Goal: Information Seeking & Learning: Learn about a topic

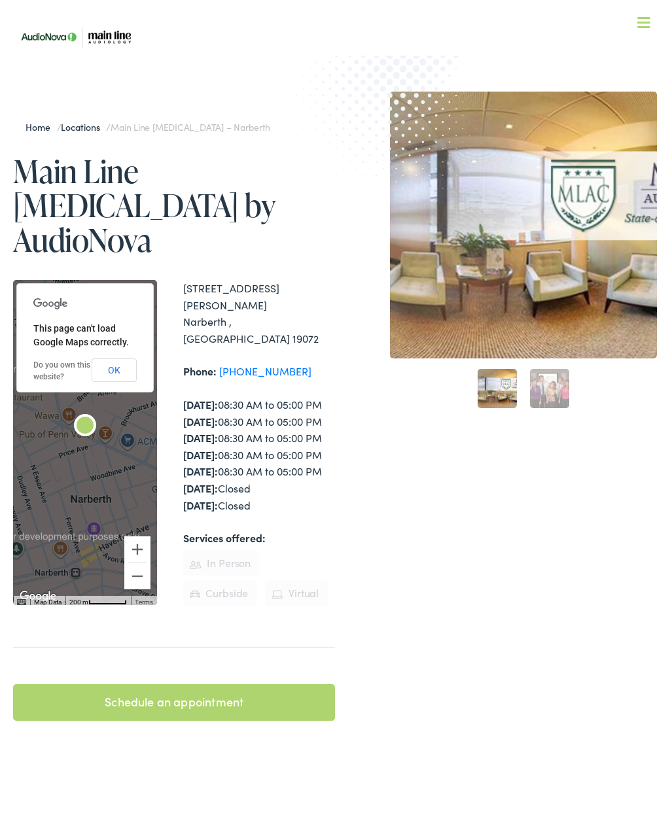
click at [641, 35] on nav "What We Offer Comprehensive & Holistic Care Hearing Testing & Evaluation Hearin…" at bounding box center [334, 113] width 643 height 227
click at [652, 24] on nav "What We Offer Comprehensive & Holistic Care Hearing Testing & Evaluation Hearin…" at bounding box center [334, 113] width 643 height 227
click at [649, 25] on div at bounding box center [643, 23] width 13 height 13
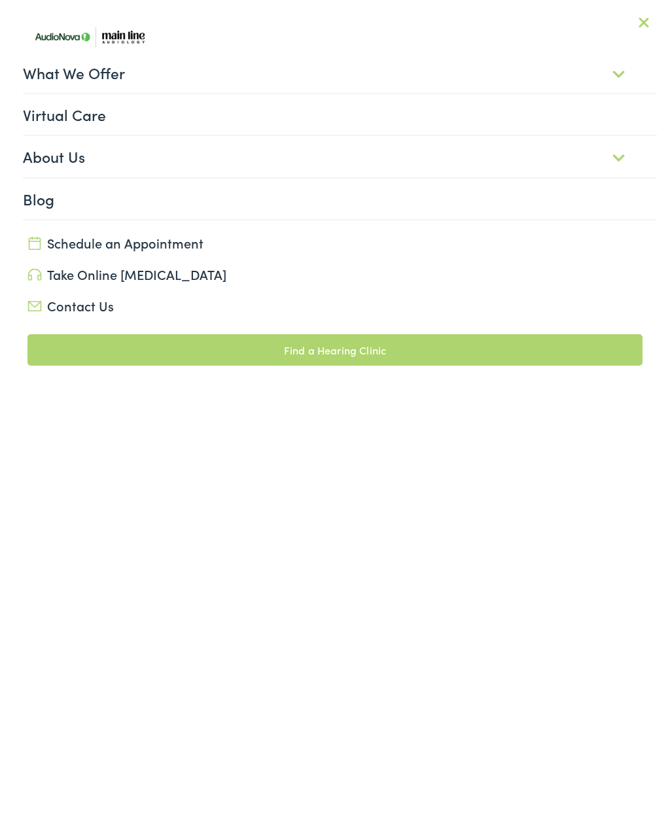
click at [263, 71] on link "What We Offer" at bounding box center [339, 72] width 633 height 41
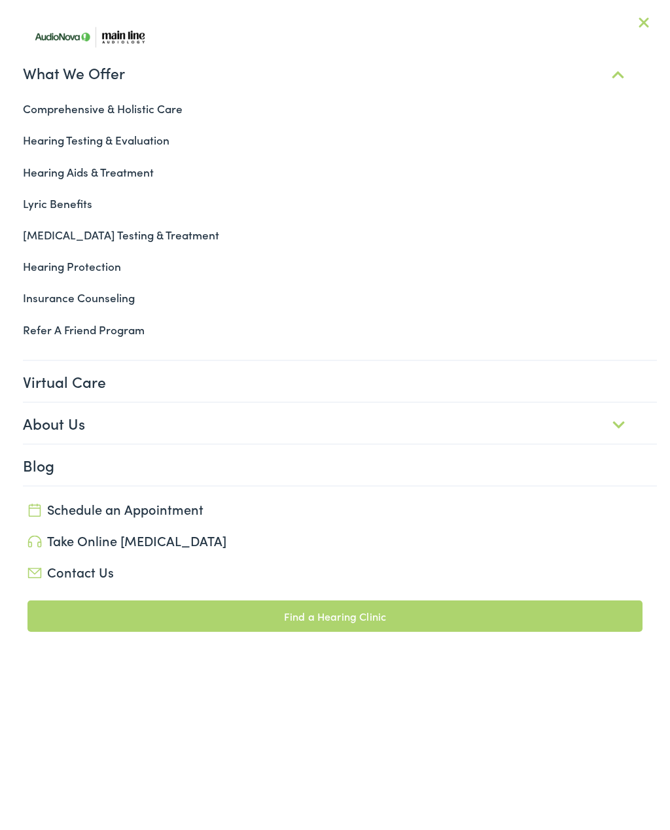
click at [58, 175] on link "Hearing Aids & Treatment" at bounding box center [334, 171] width 643 height 31
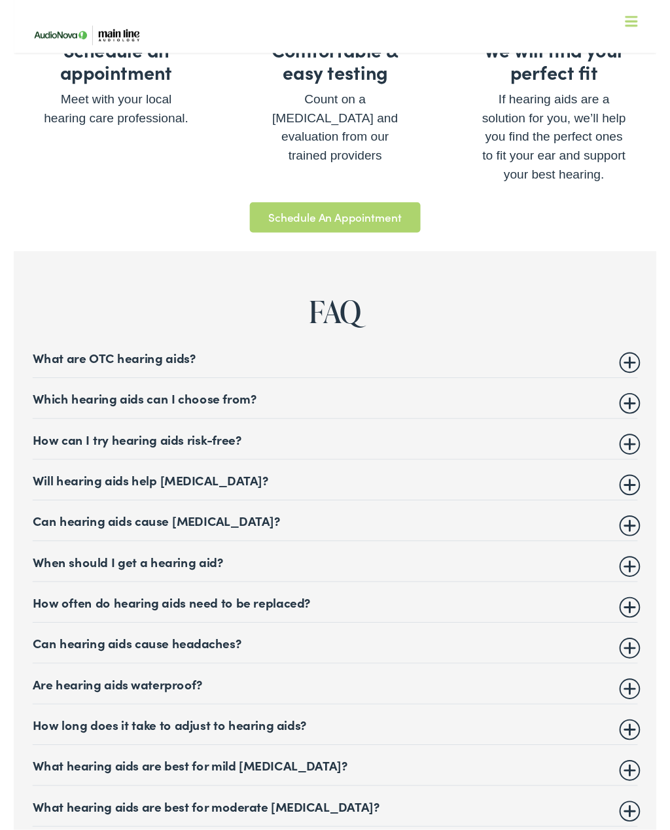
scroll to position [4775, 0]
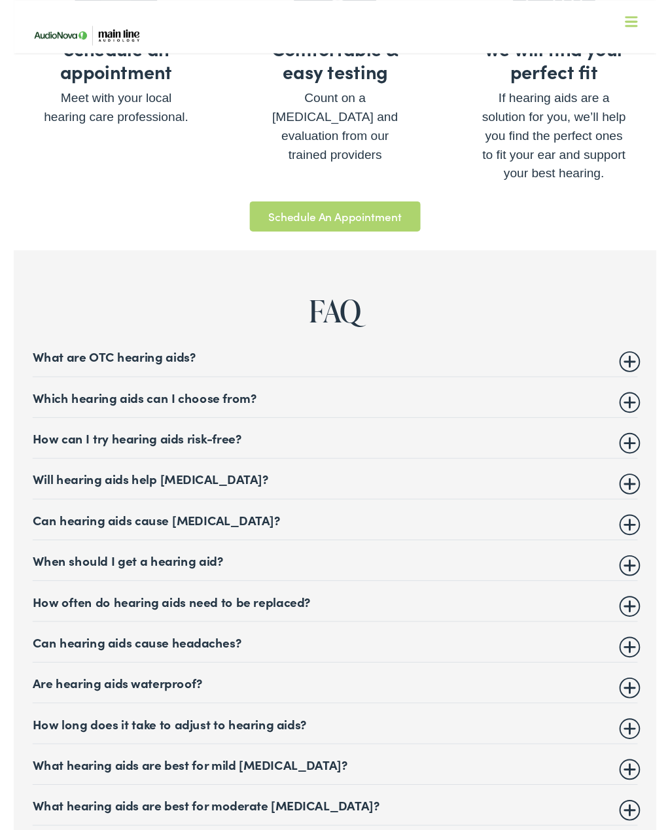
click at [76, 406] on summary "Which hearing aids can I choose from?" at bounding box center [335, 414] width 630 height 16
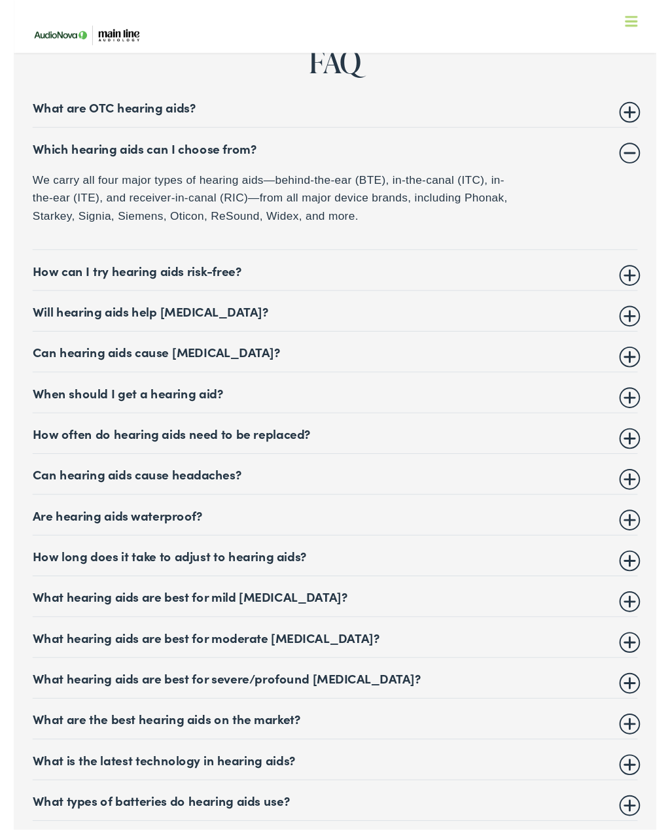
scroll to position [5035, 0]
click at [39, 273] on summary "How can I try hearing aids risk-free?" at bounding box center [335, 281] width 630 height 16
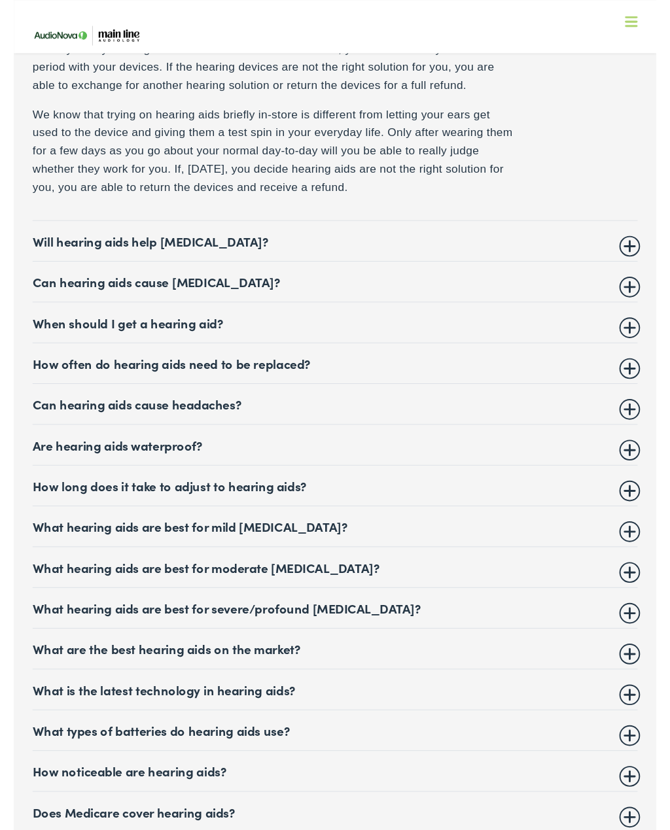
scroll to position [5219, 0]
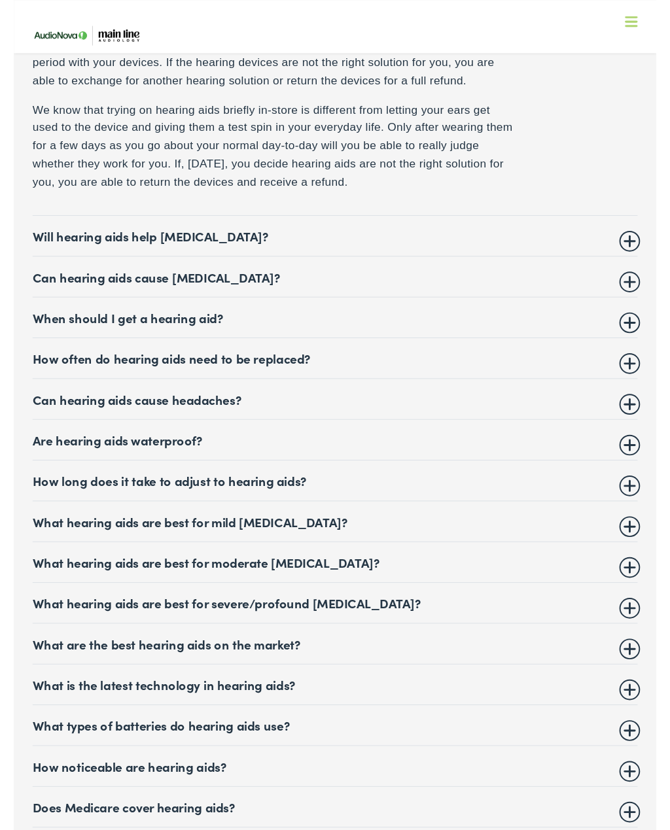
click at [59, 238] on summary "Will hearing aids help tinnitus?" at bounding box center [335, 246] width 630 height 16
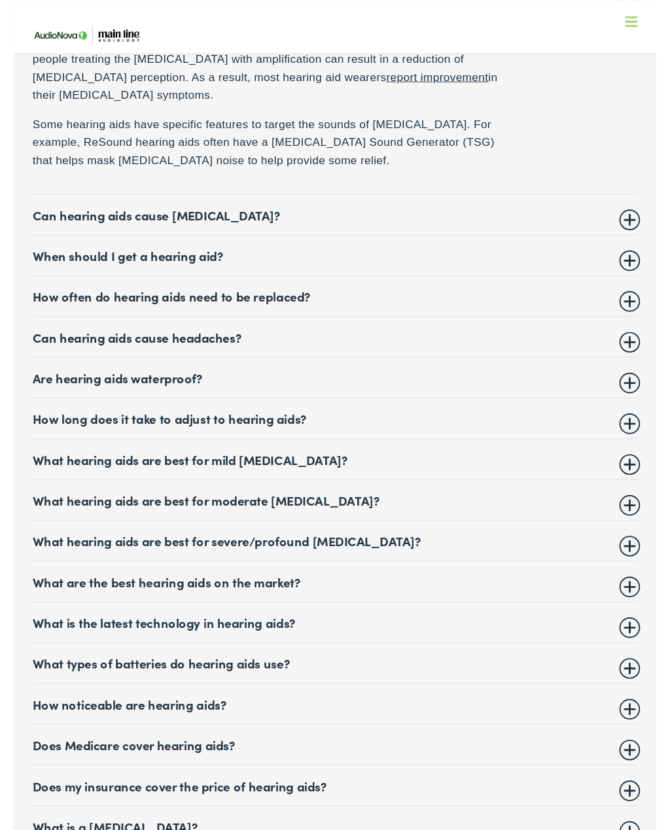
scroll to position [5284, 0]
click at [51, 258] on summary "When should I get a hearing aid?" at bounding box center [335, 266] width 630 height 16
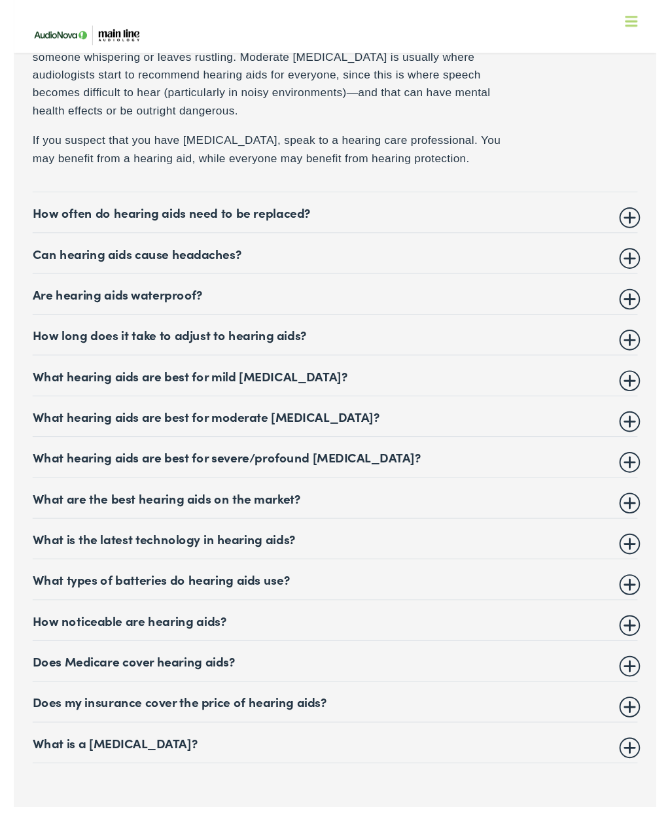
scroll to position [5371, 0]
click at [49, 200] on details "How often do hearing aids need to be replaced? Many major brands rate their hea…" at bounding box center [335, 221] width 630 height 42
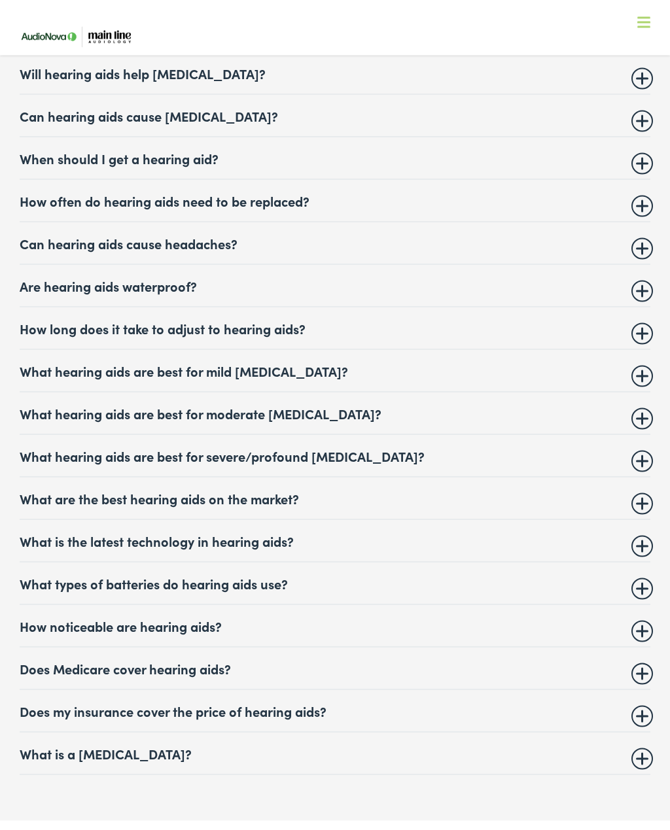
click at [46, 193] on summary "How often do hearing aids need to be replaced?" at bounding box center [335, 201] width 630 height 16
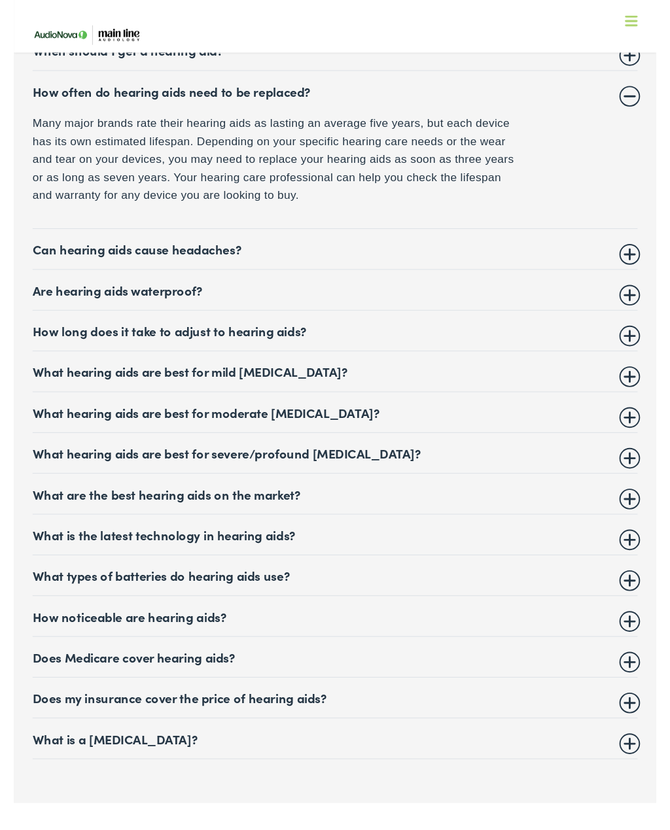
scroll to position [5307, 0]
click at [40, 294] on summary "Are hearing aids waterproof?" at bounding box center [335, 302] width 630 height 16
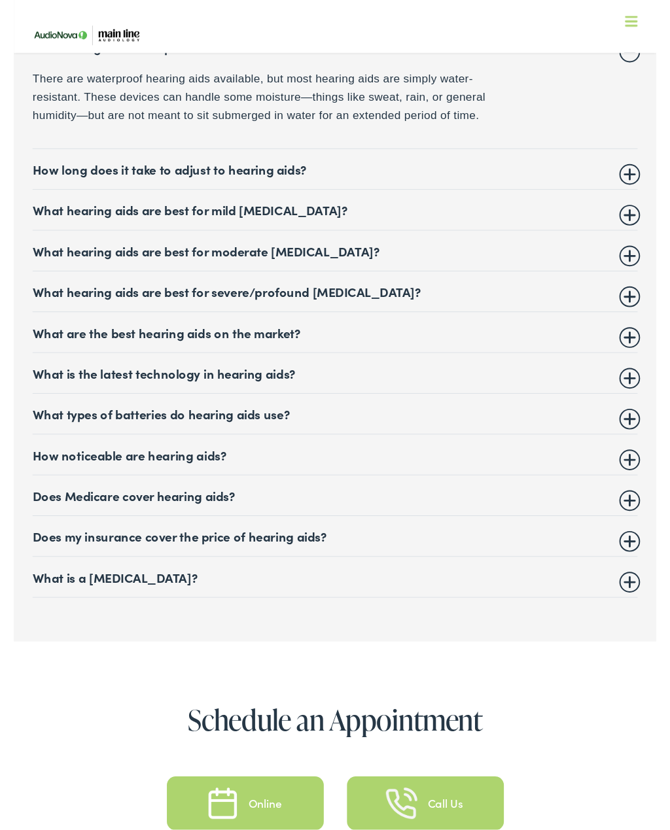
scroll to position [5438, 0]
click at [55, 168] on summary "How long does it take to adjust to hearing aids?" at bounding box center [335, 176] width 630 height 16
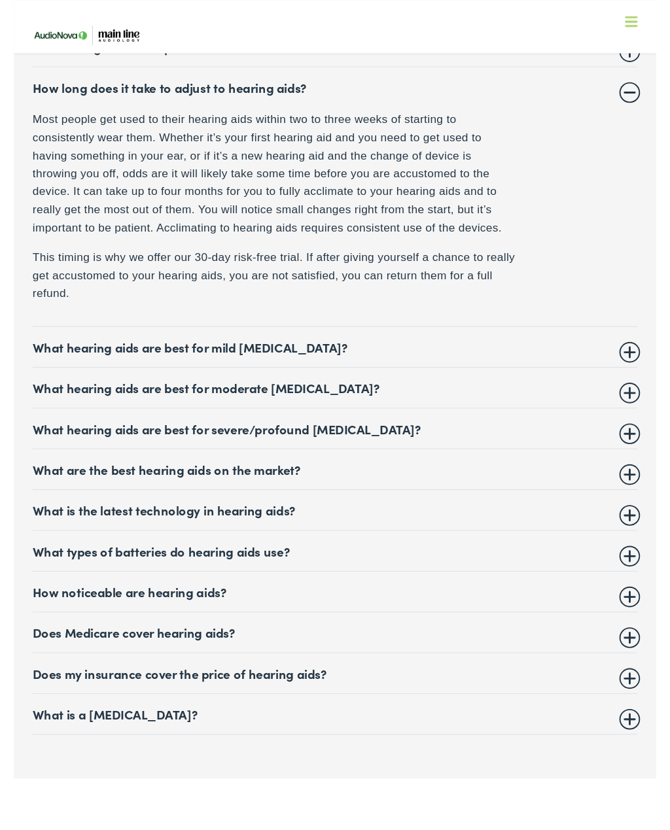
click at [48, 354] on summary "What hearing aids are best for mild hearing loss?" at bounding box center [335, 362] width 630 height 16
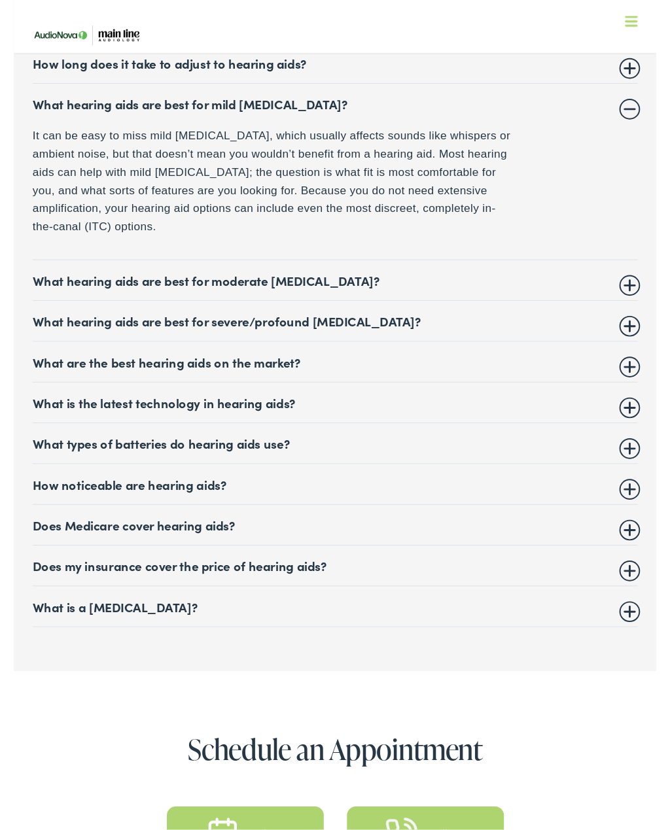
scroll to position [5466, 0]
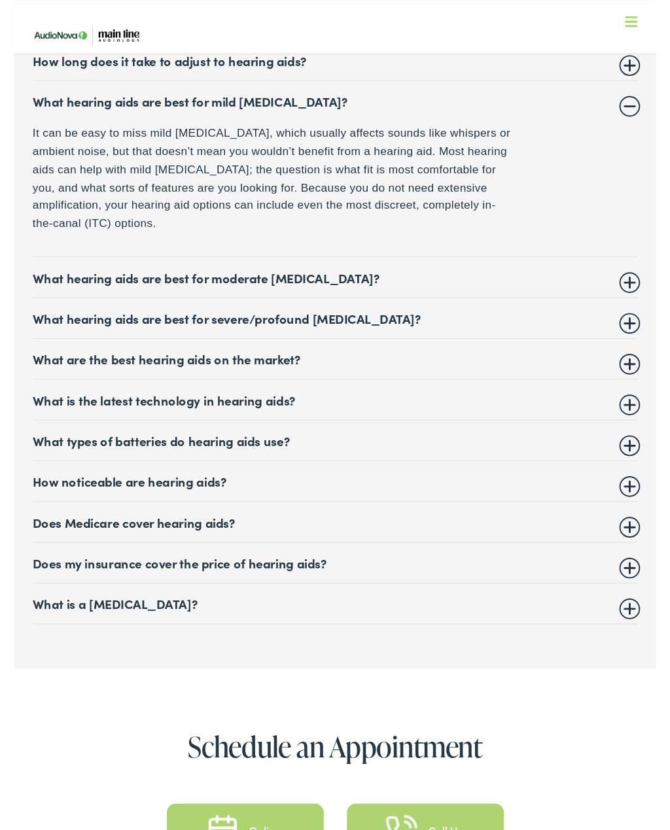
click at [42, 281] on summary "What hearing aids are best for moderate hearing loss?" at bounding box center [335, 289] width 630 height 16
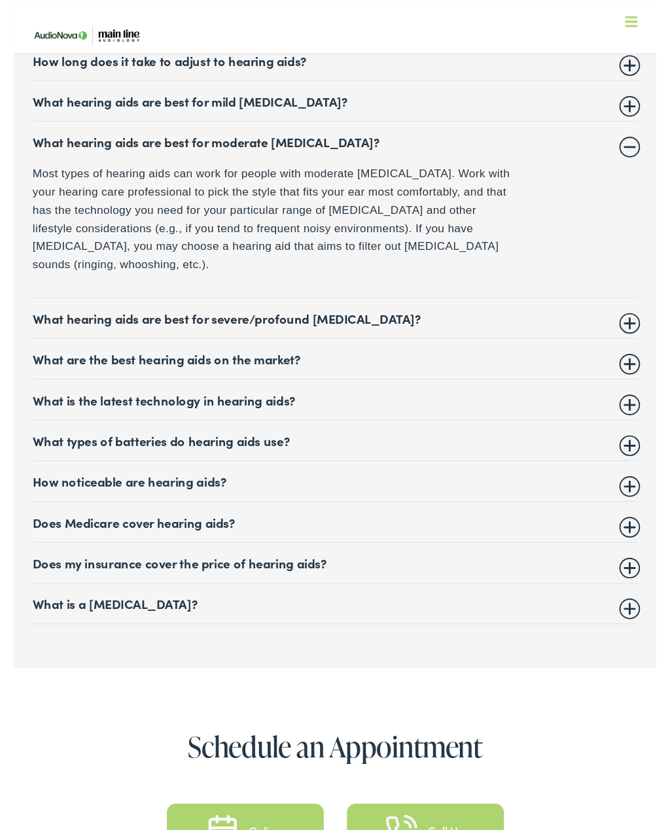
click at [106, 536] on summary "Does Medicare cover hearing aids?" at bounding box center [335, 544] width 630 height 16
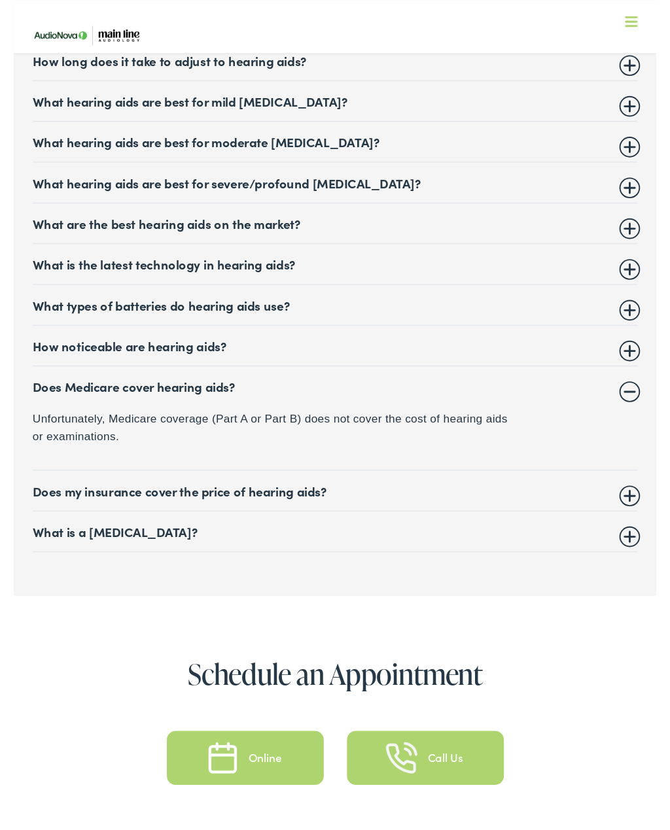
click at [69, 503] on summary "Does my insurance cover the price of hearing aids?" at bounding box center [335, 511] width 630 height 16
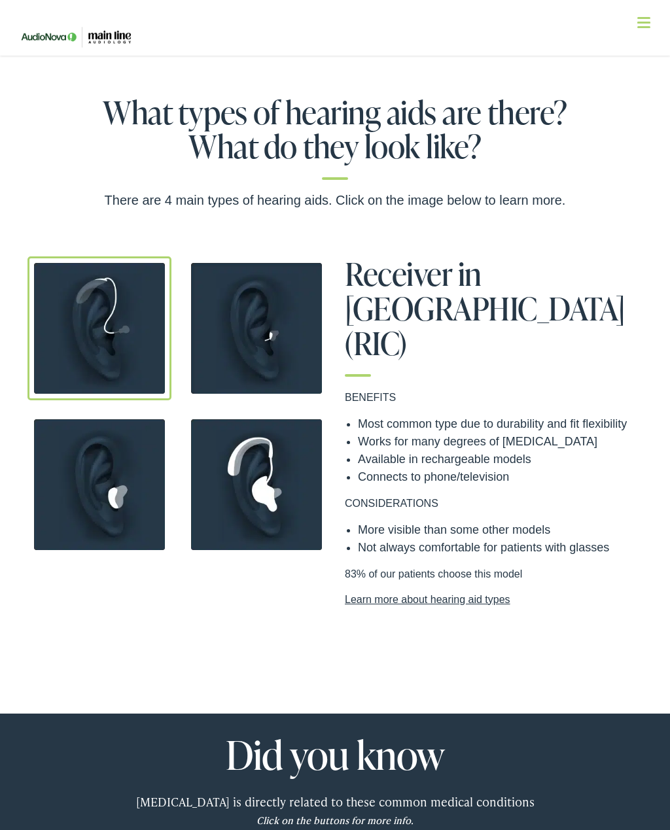
scroll to position [920, 0]
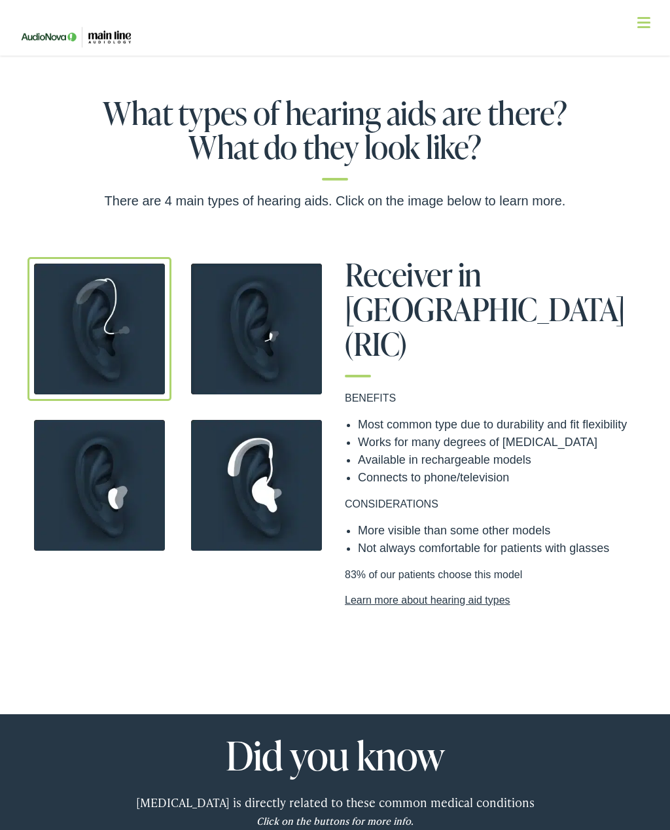
click at [288, 348] on img at bounding box center [256, 329] width 144 height 144
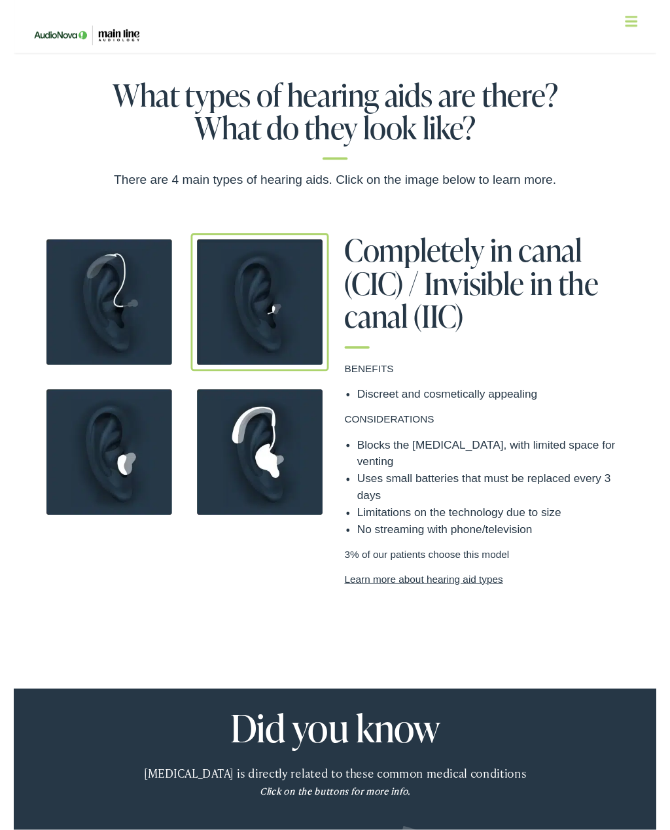
scroll to position [938, 0]
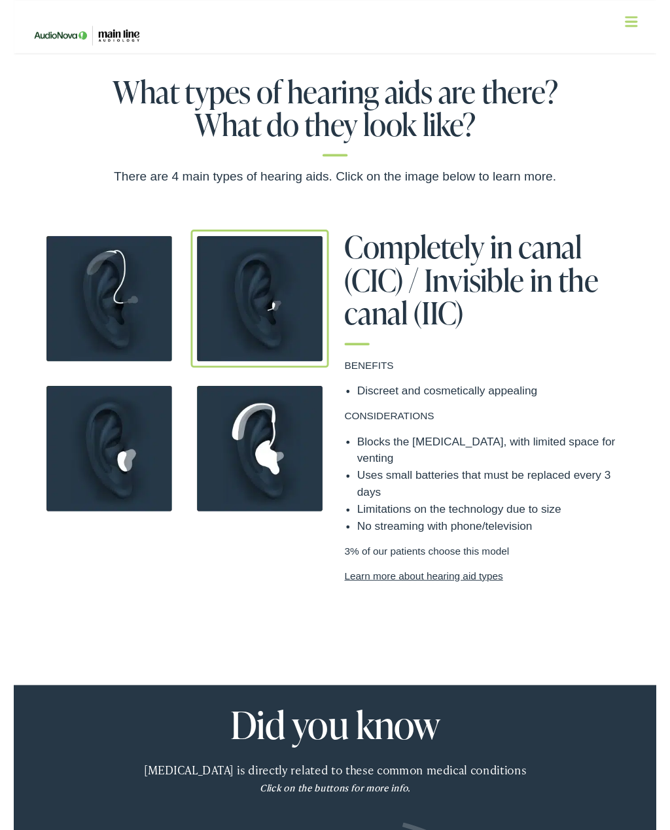
click at [107, 478] on img at bounding box center [99, 468] width 144 height 144
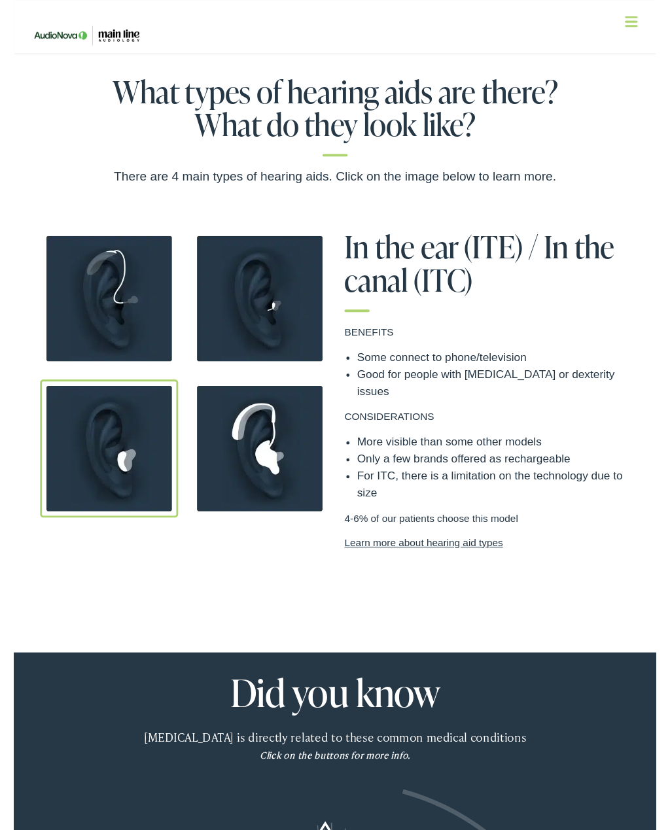
click at [297, 487] on img at bounding box center [256, 468] width 144 height 144
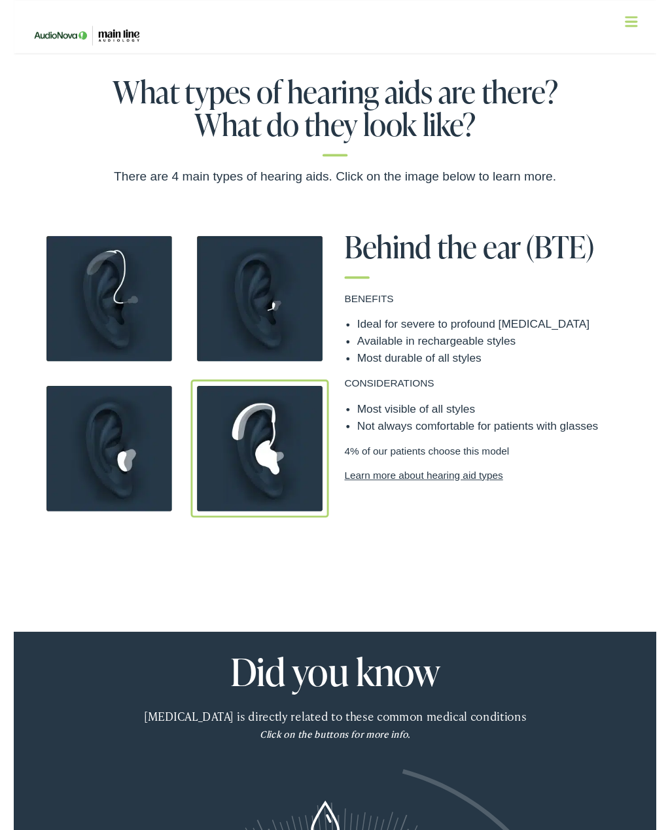
click at [77, 336] on img at bounding box center [99, 311] width 144 height 144
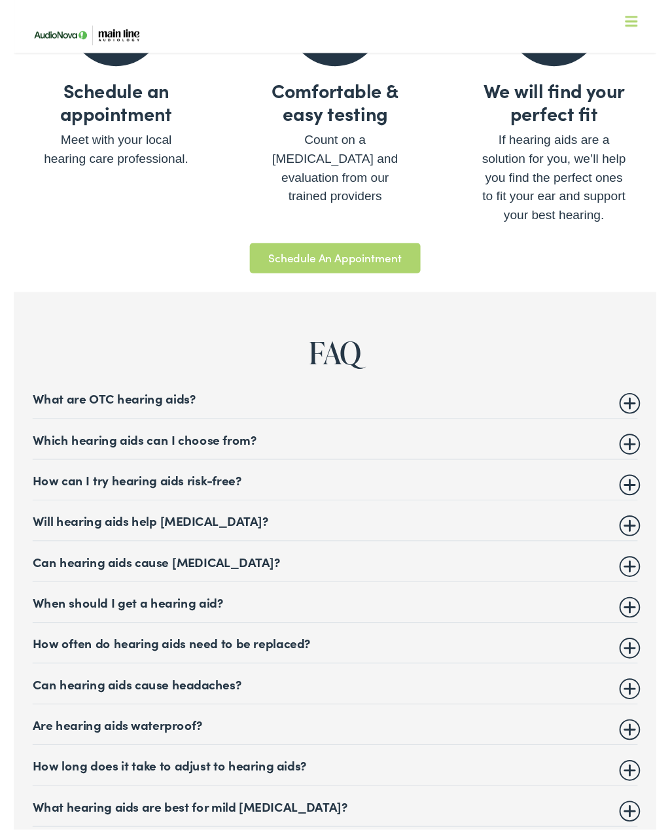
scroll to position [4733, 0]
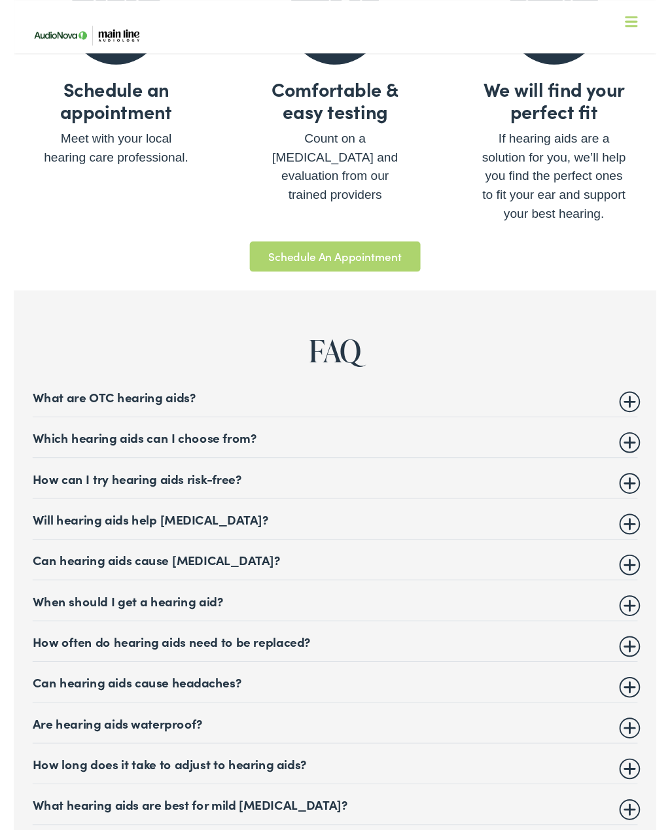
click at [64, 448] on summary "Which hearing aids can I choose from?" at bounding box center [335, 456] width 630 height 16
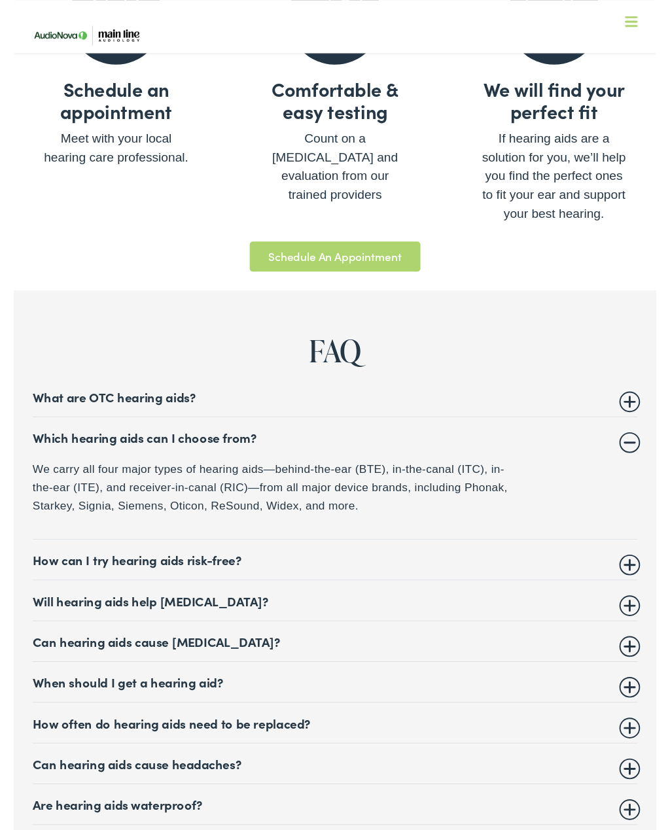
click at [231, 1] on nav "What We Offer Comprehensive & Holistic Care Hearing Testing & Evaluation Hearin…" at bounding box center [334, 113] width 643 height 227
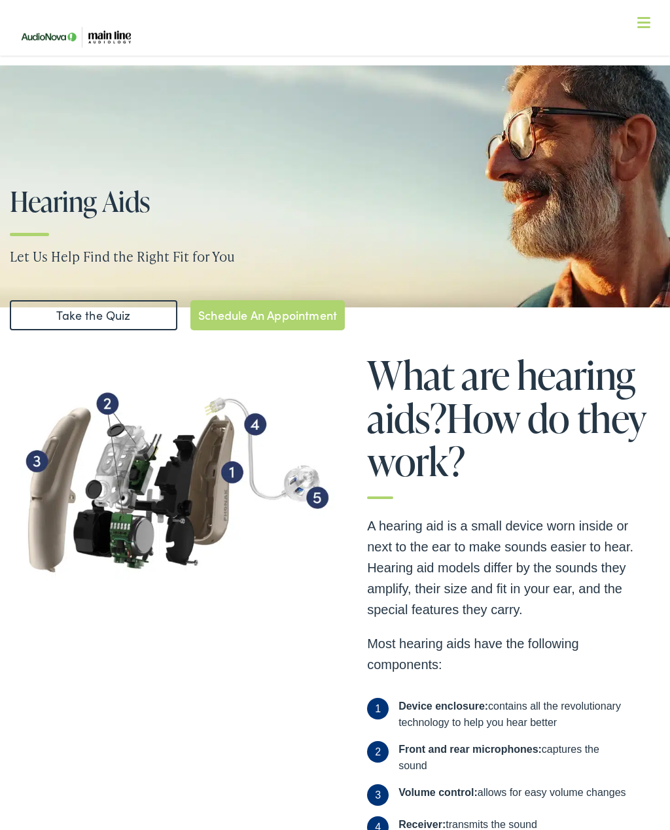
scroll to position [0, 0]
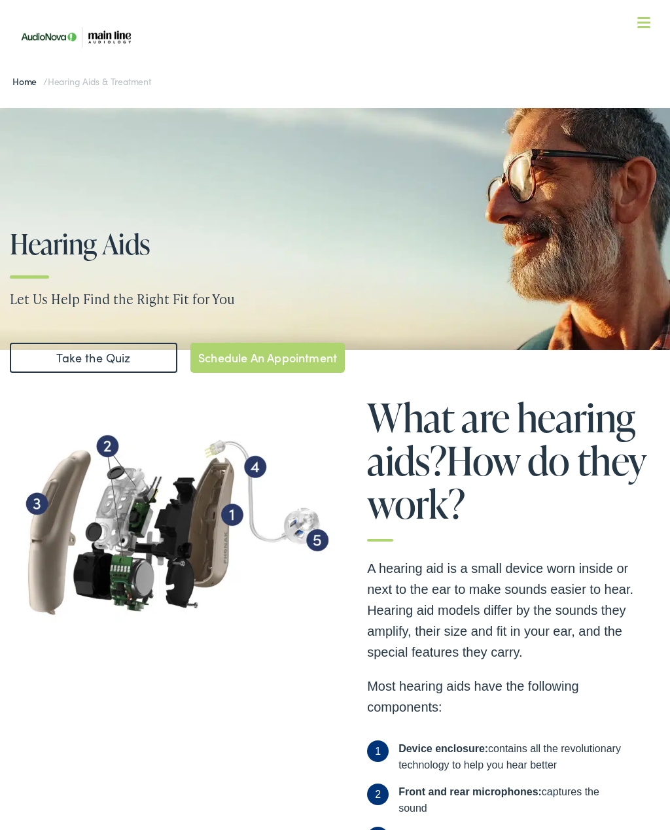
click at [20, 84] on link "Home" at bounding box center [27, 81] width 31 height 13
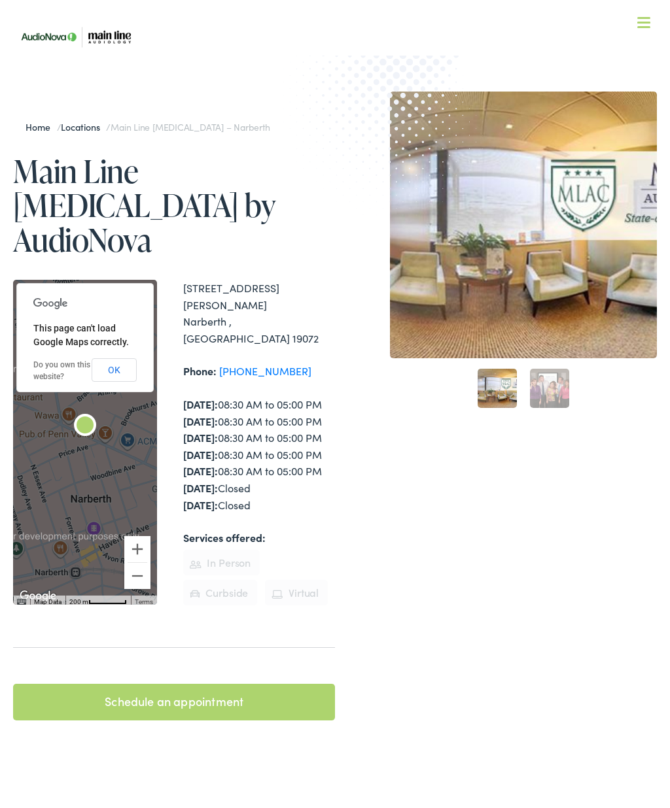
click at [651, 24] on nav "What We Offer Comprehensive & Holistic Care Hearing Testing & Evaluation Hearin…" at bounding box center [334, 113] width 643 height 227
click at [644, 27] on span at bounding box center [643, 27] width 13 height 2
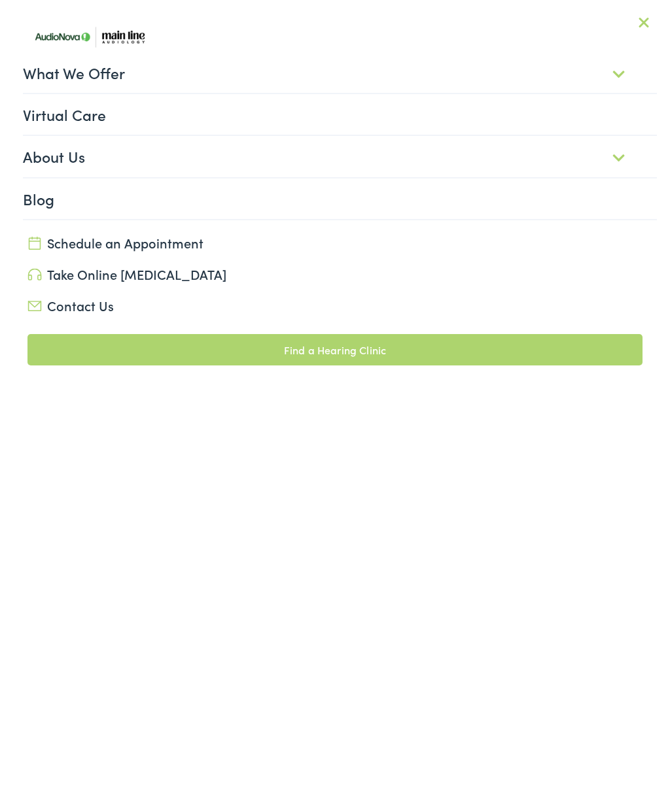
click at [33, 75] on link "What We Offer" at bounding box center [339, 72] width 633 height 41
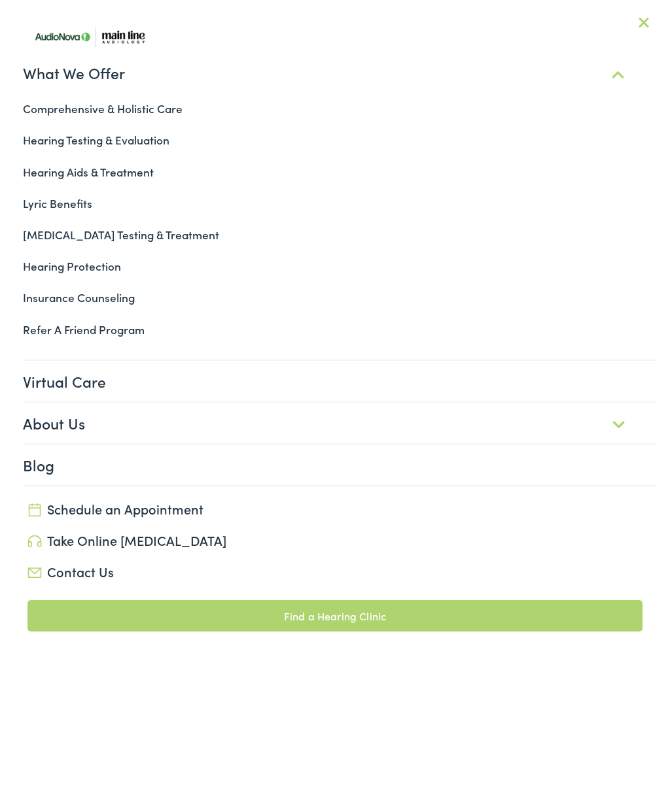
click at [44, 185] on link "Hearing Aids & Treatment" at bounding box center [334, 171] width 643 height 31
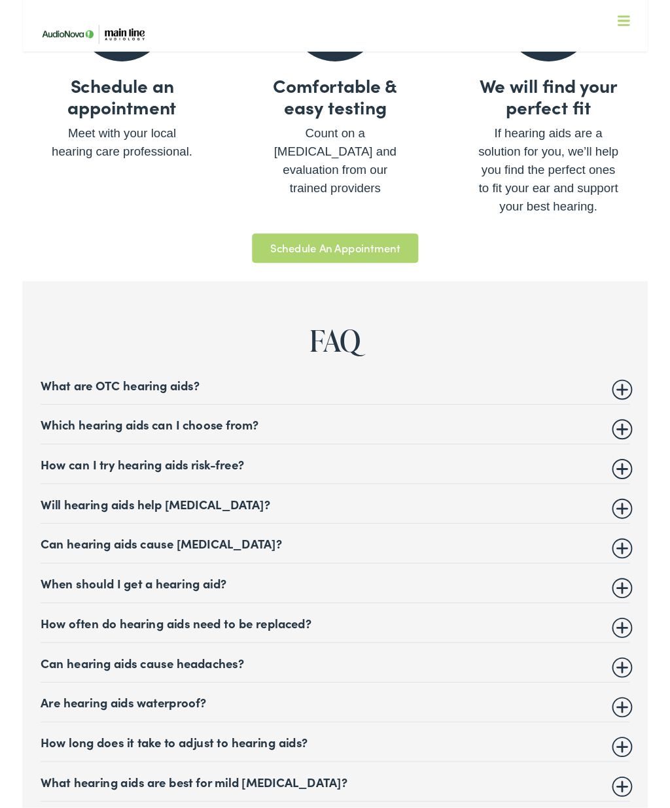
scroll to position [4735, 0]
click at [422, 433] on details "Which hearing aids can I choose from? We carry all four major types of hearing …" at bounding box center [335, 454] width 630 height 42
click at [236, 446] on summary "Which hearing aids can I choose from?" at bounding box center [335, 454] width 630 height 16
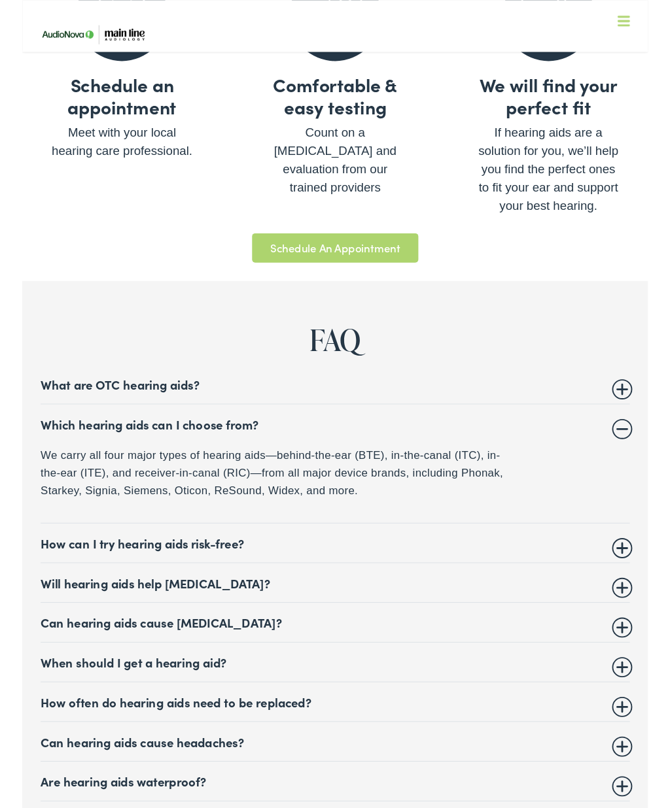
scroll to position [4792, 0]
